Goal: Information Seeking & Learning: Learn about a topic

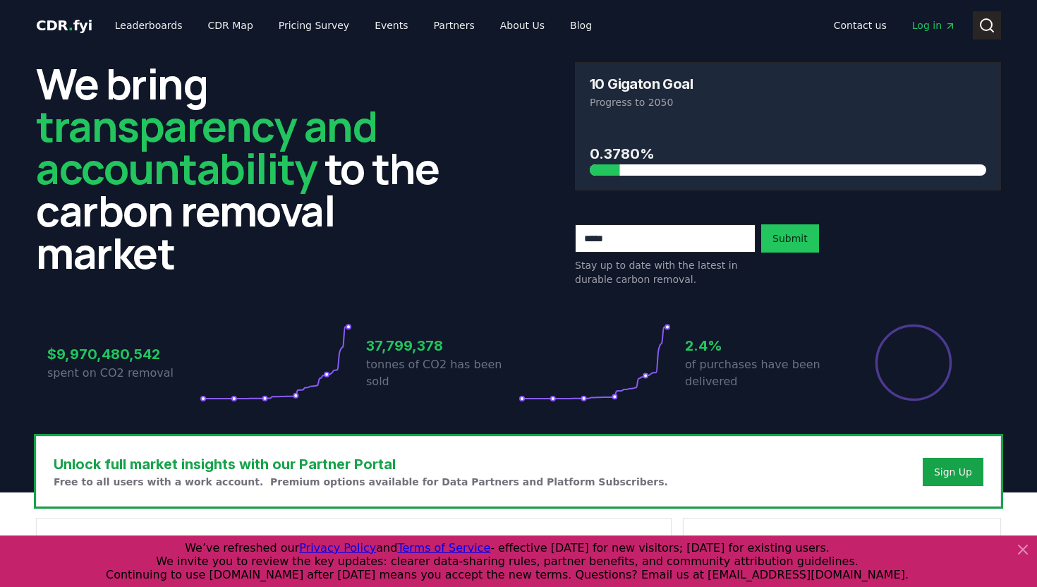
click at [987, 18] on icon at bounding box center [986, 25] width 17 height 17
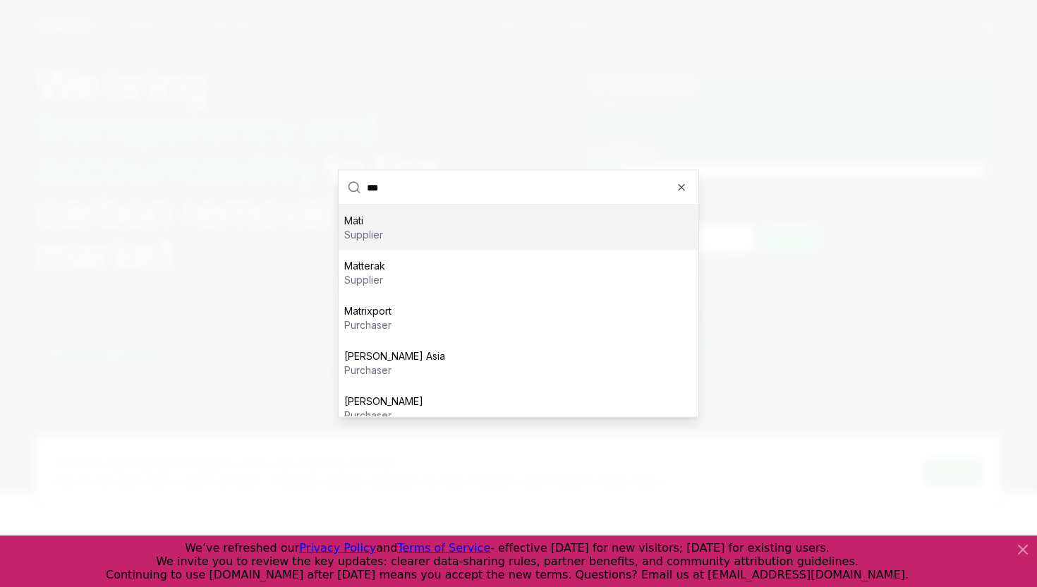
type input "***"
click at [586, 229] on div "Mati supplier" at bounding box center [518, 227] width 360 height 45
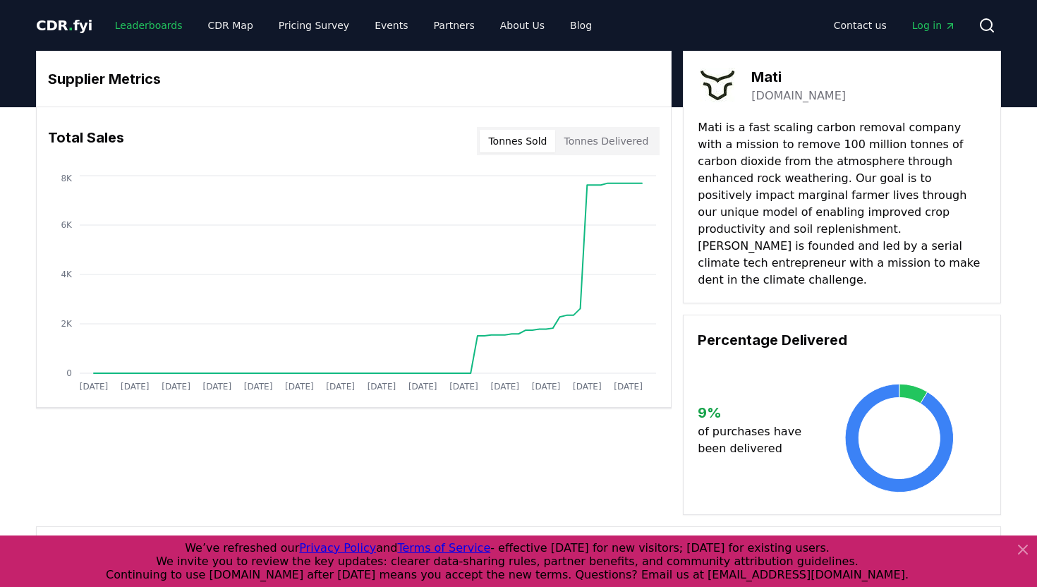
click at [163, 25] on link "Leaderboards" at bounding box center [149, 25] width 90 height 25
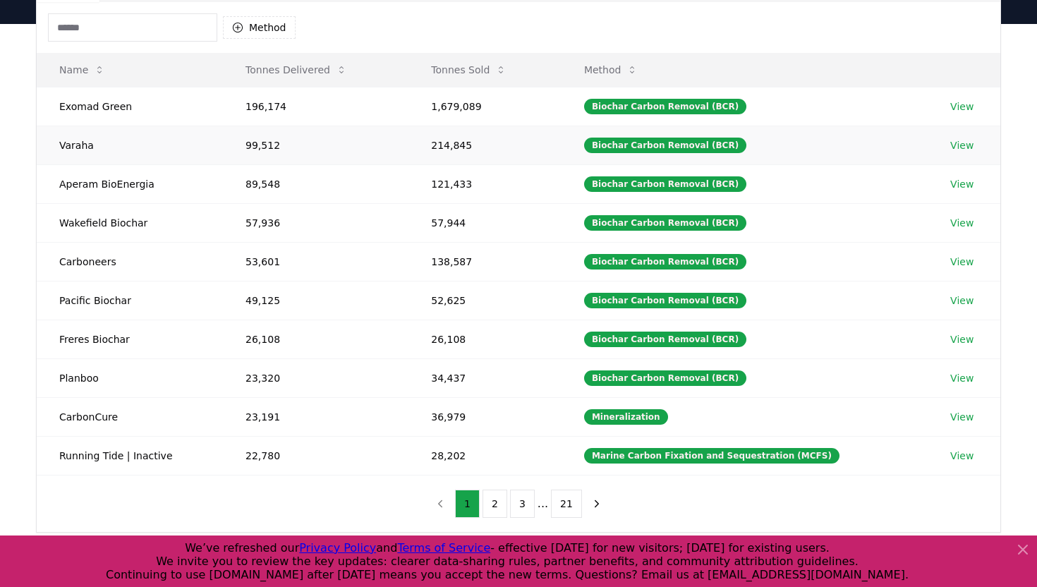
scroll to position [145, 0]
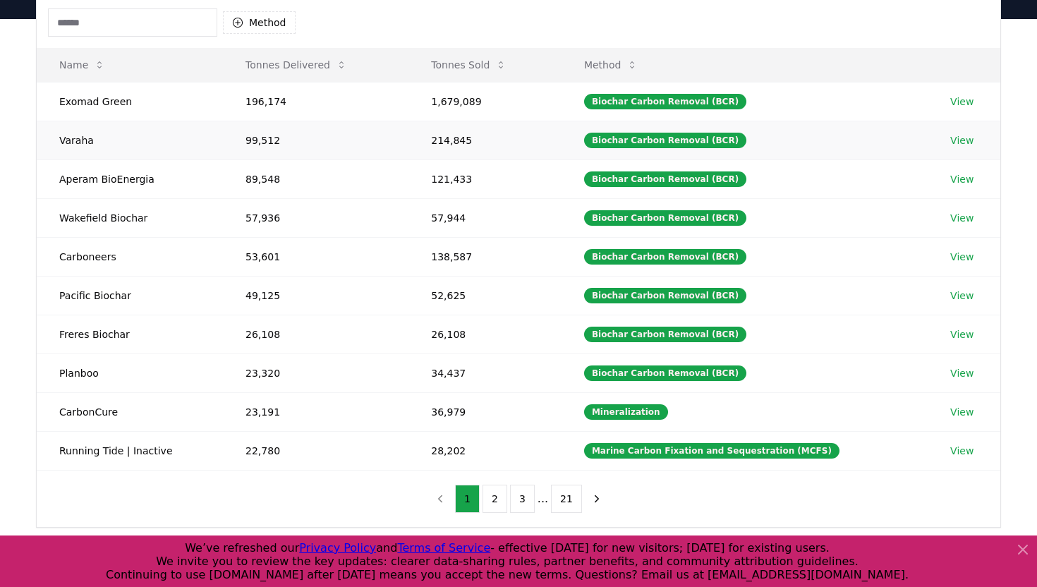
click at [134, 142] on td "Varaha" at bounding box center [130, 140] width 186 height 39
click at [510, 149] on td "214,845" at bounding box center [484, 140] width 153 height 39
click at [959, 145] on link "View" at bounding box center [961, 140] width 23 height 14
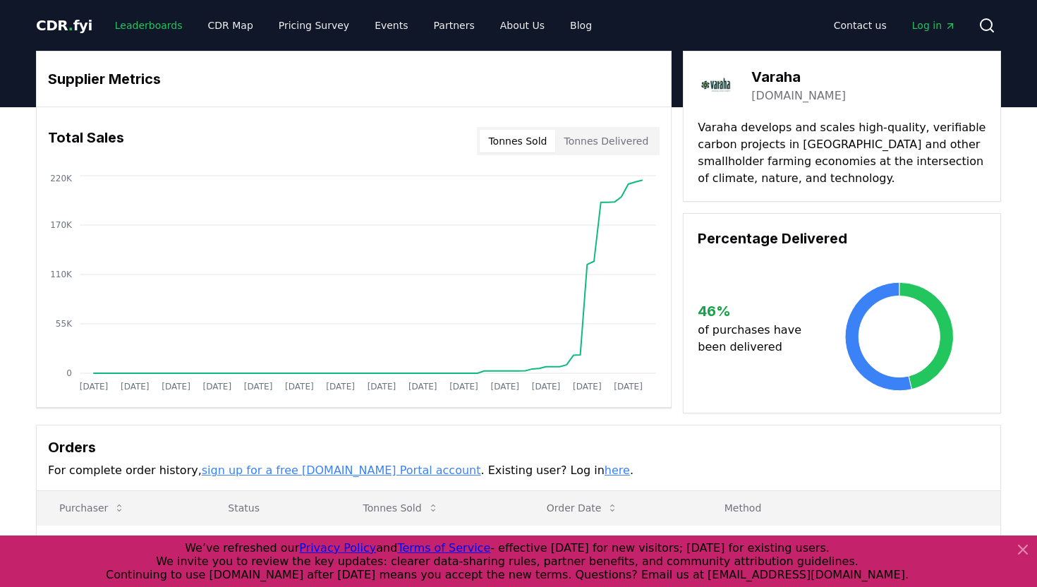
click at [135, 26] on link "Leaderboards" at bounding box center [149, 25] width 90 height 25
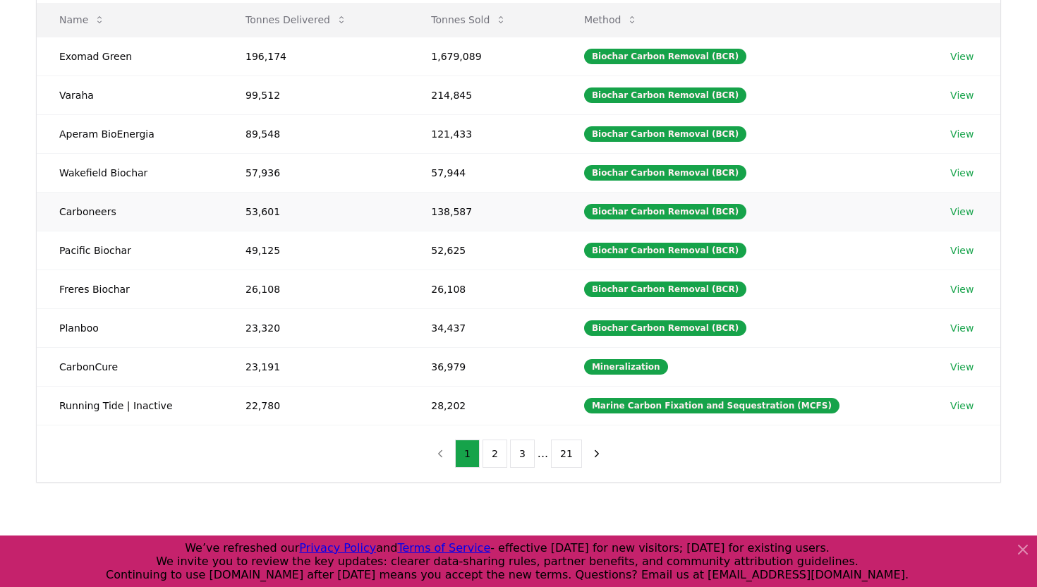
scroll to position [389, 0]
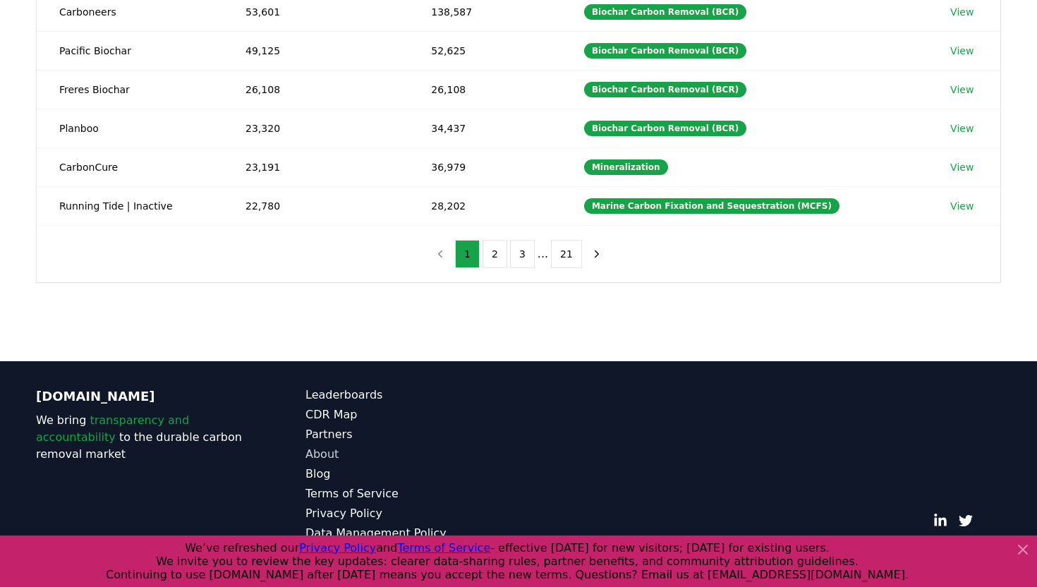
click at [333, 456] on link "About" at bounding box center [411, 454] width 213 height 17
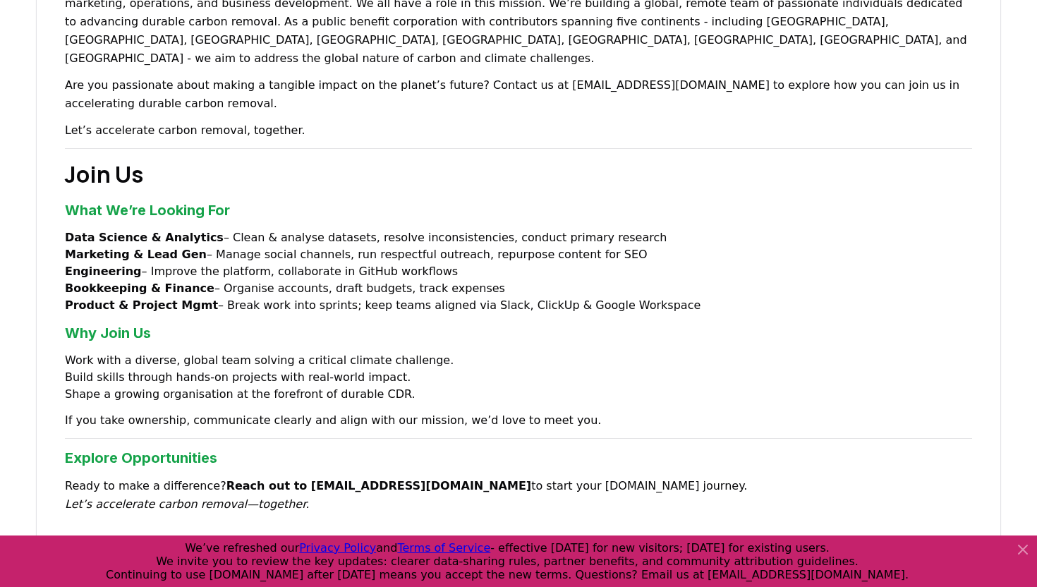
scroll to position [972, 0]
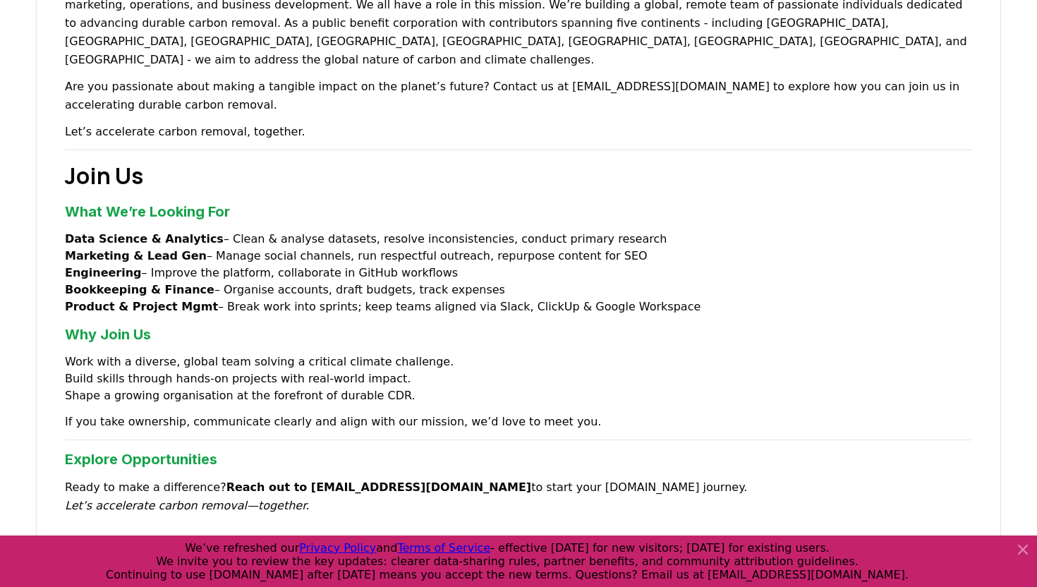
click at [145, 232] on strong "Data Science & Analytics" at bounding box center [144, 238] width 159 height 13
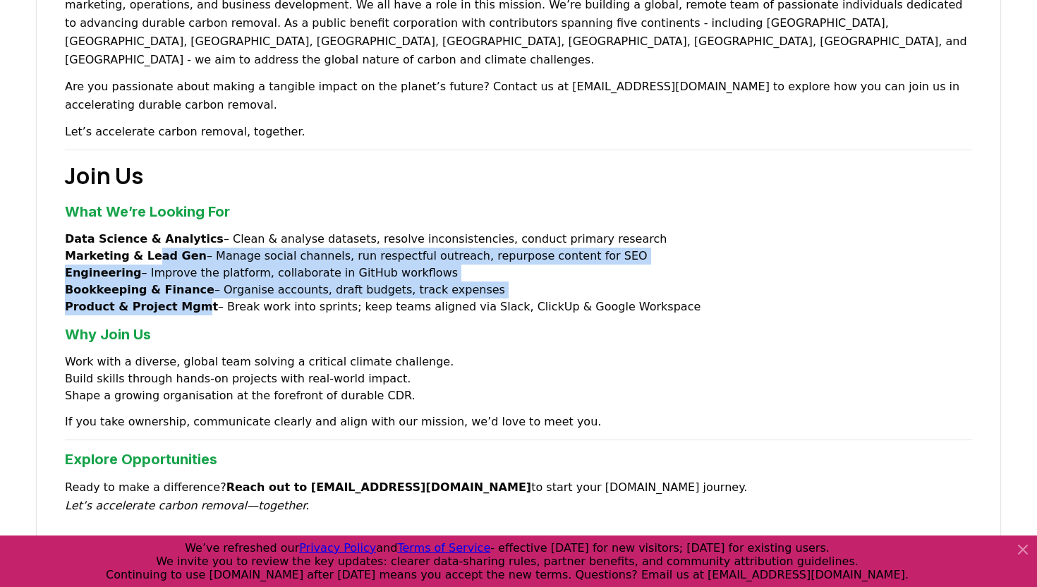
drag, startPoint x: 148, startPoint y: 197, endPoint x: 191, endPoint y: 256, distance: 73.2
click at [191, 256] on ul "Data Science & Analytics – Clean & analyse datasets, resolve inconsistencies, c…" at bounding box center [518, 273] width 907 height 85
click at [191, 300] on strong "Product & Project Mgmt" at bounding box center [141, 306] width 153 height 13
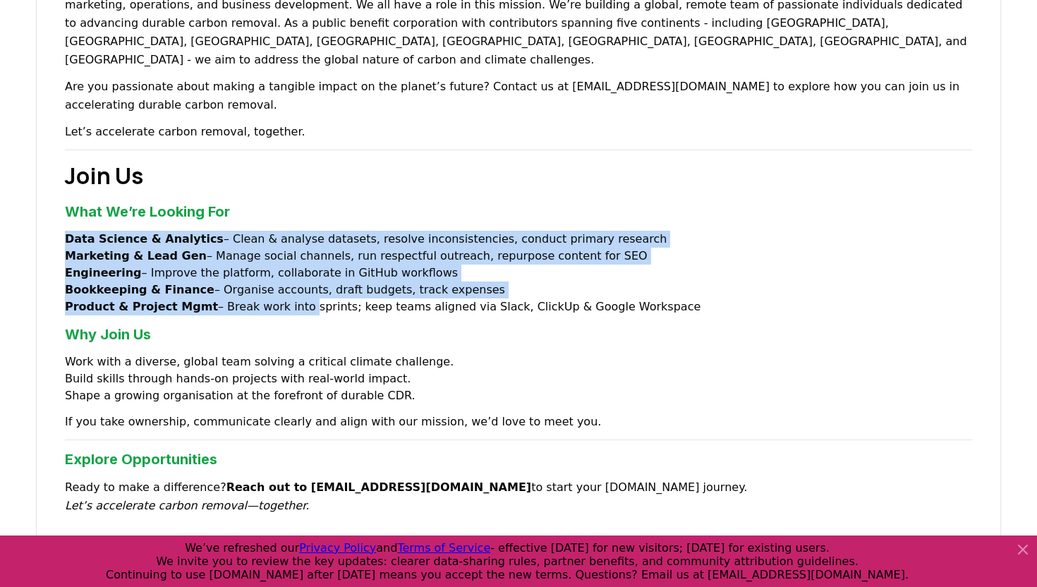
drag, startPoint x: 285, startPoint y: 254, endPoint x: 63, endPoint y: 176, distance: 235.3
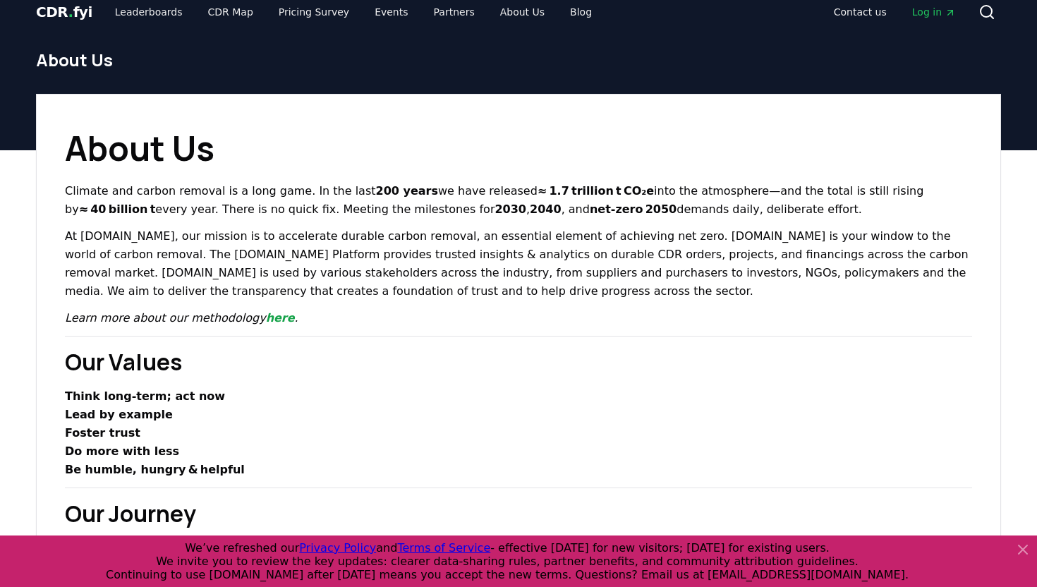
scroll to position [0, 0]
